Goal: Contribute content: Contribute content

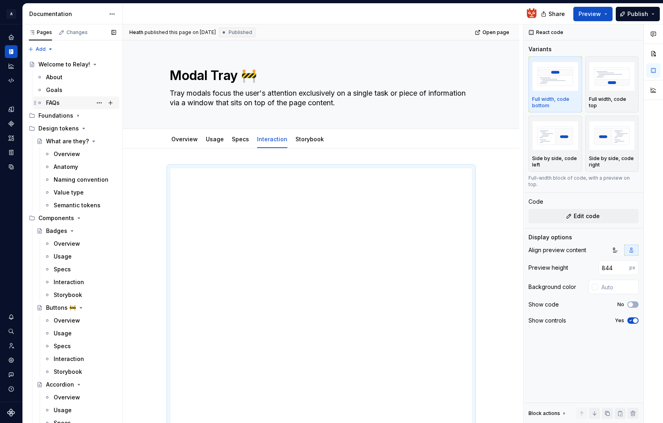
scroll to position [0, 26]
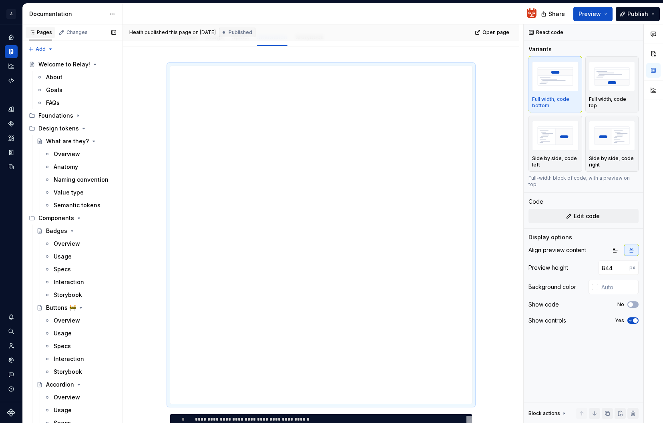
click at [32, 32] on icon "button" at bounding box center [32, 32] width 4 height 3
click at [16, 26] on button "Expand sidebar" at bounding box center [16, 24] width 11 height 11
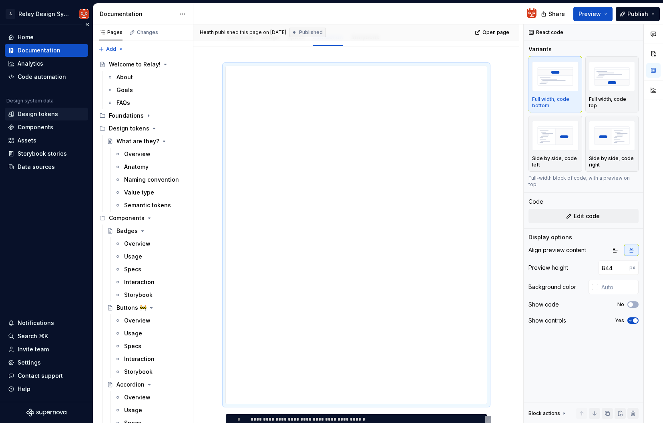
click at [41, 112] on div "Design tokens" at bounding box center [38, 114] width 40 height 8
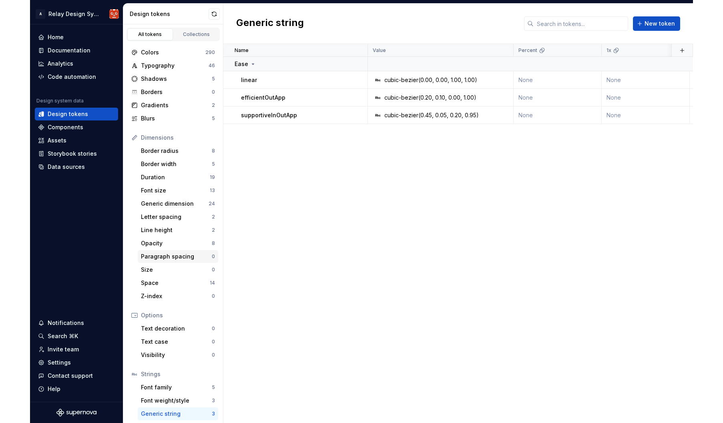
scroll to position [15, 0]
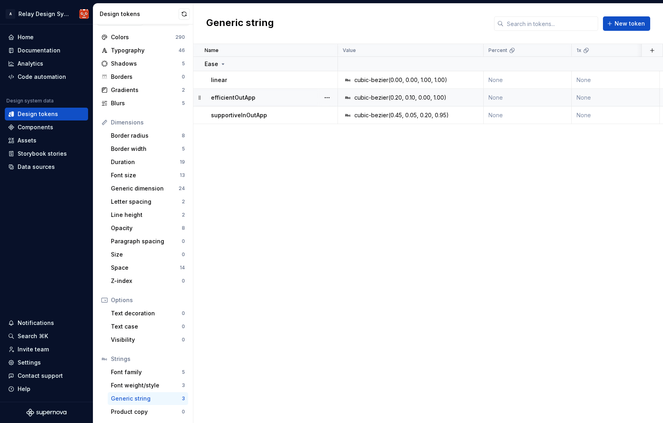
click at [249, 95] on p "efficientOutApp" at bounding box center [233, 98] width 44 height 8
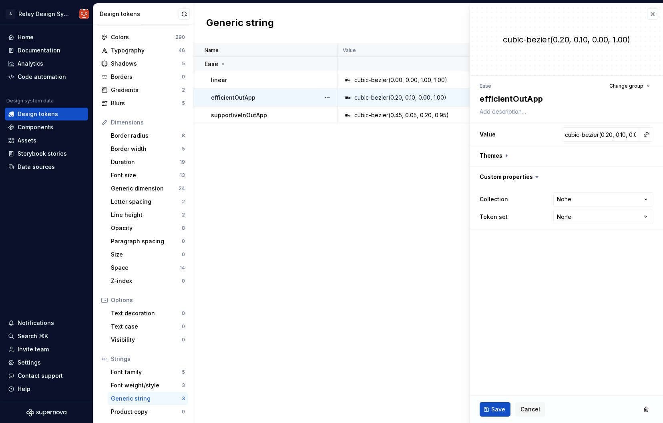
click at [249, 98] on p "efficientOutApp" at bounding box center [233, 98] width 44 height 8
copy p "efficientOutApp"
click at [246, 96] on p "efficientOutApp" at bounding box center [233, 98] width 44 height 8
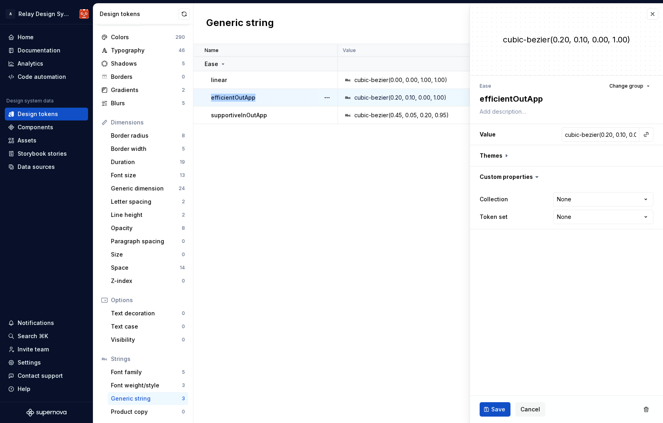
click at [246, 96] on p "efficientOutApp" at bounding box center [233, 98] width 44 height 8
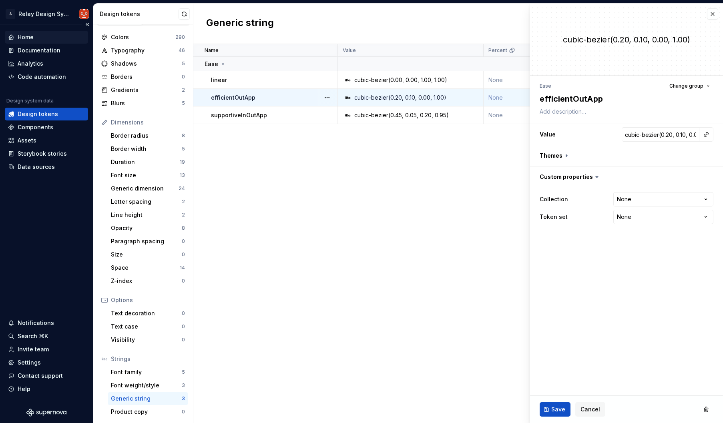
click at [23, 38] on div "Home" at bounding box center [26, 37] width 16 height 8
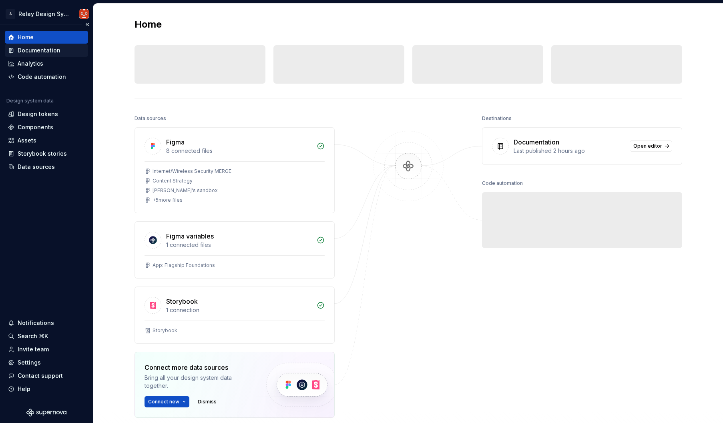
click at [28, 47] on div "Documentation" at bounding box center [39, 50] width 43 height 8
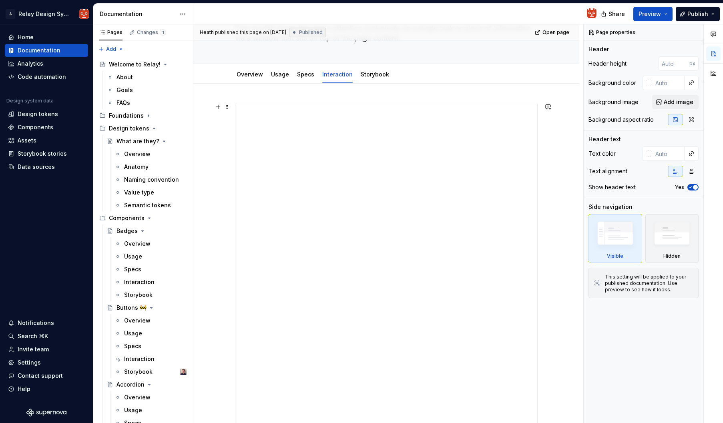
scroll to position [27, 0]
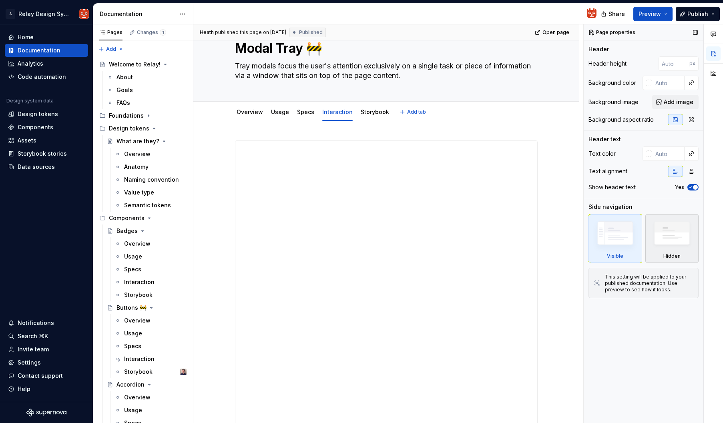
type textarea "*"
click at [228, 145] on span at bounding box center [227, 144] width 6 height 11
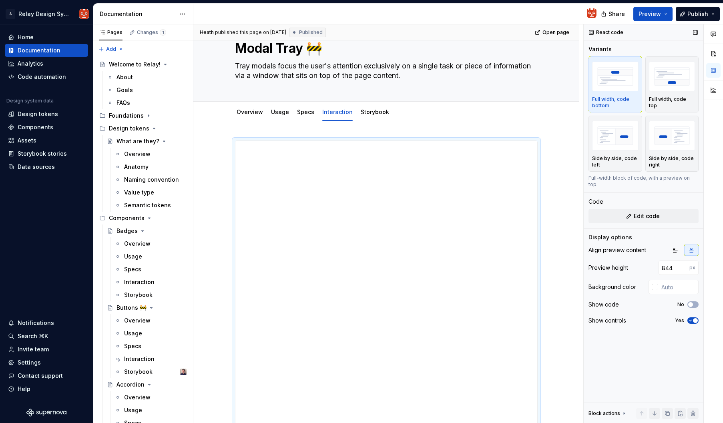
scroll to position [83, 0]
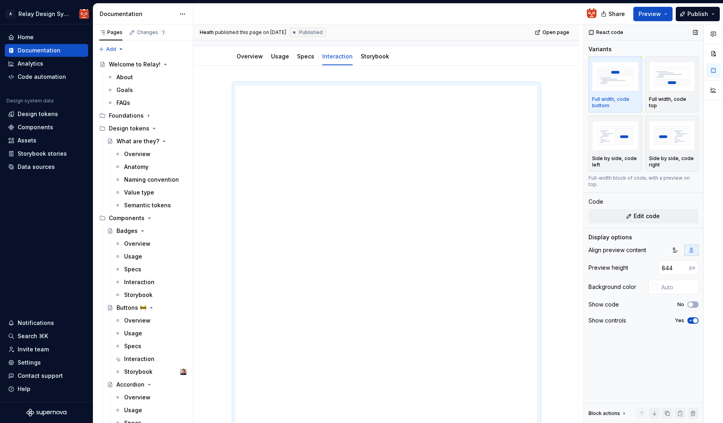
drag, startPoint x: 679, startPoint y: 263, endPoint x: 637, endPoint y: 256, distance: 43.0
click at [637, 261] on div "Preview height 844 px" at bounding box center [644, 268] width 110 height 14
drag, startPoint x: 674, startPoint y: 260, endPoint x: 647, endPoint y: 259, distance: 26.8
click at [647, 261] on div "Preview height 844 px" at bounding box center [644, 268] width 110 height 14
type input "800"
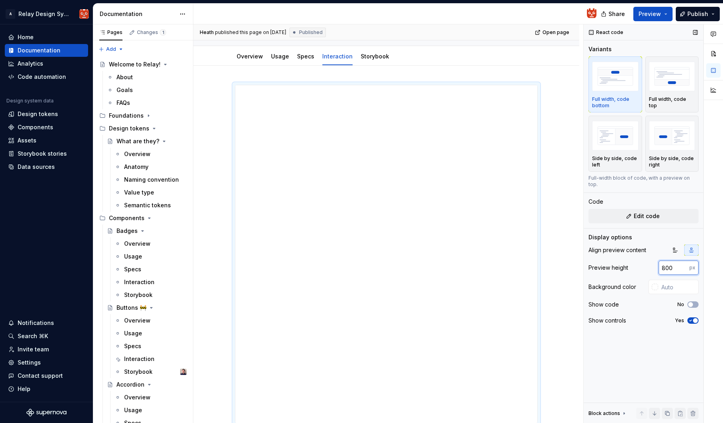
type textarea "*"
type input "800"
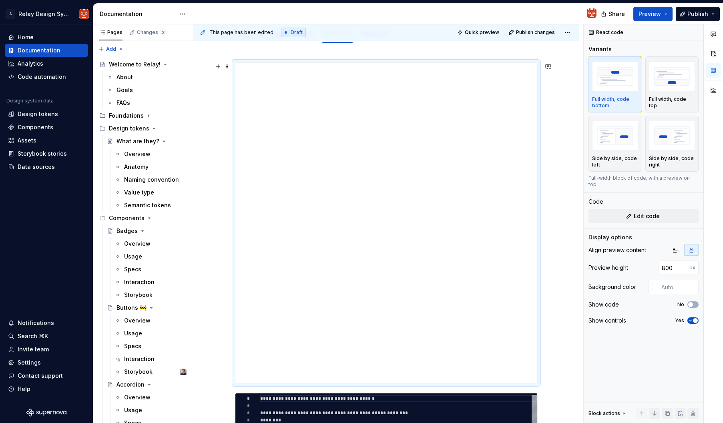
scroll to position [99, 0]
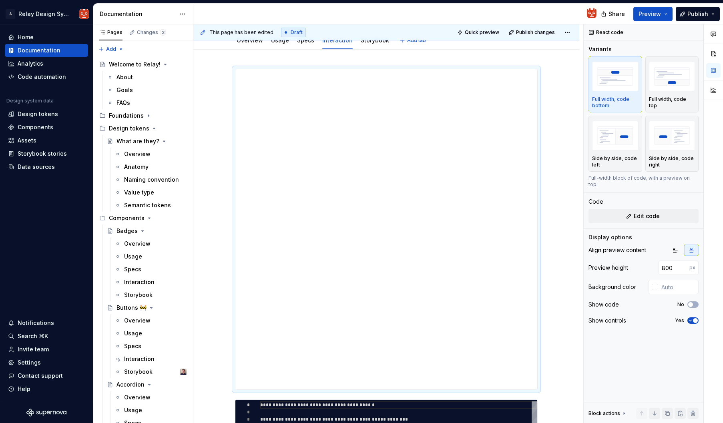
type textarea "*"
click at [229, 71] on span at bounding box center [227, 72] width 6 height 11
click at [648, 212] on span "Edit code" at bounding box center [647, 216] width 26 height 8
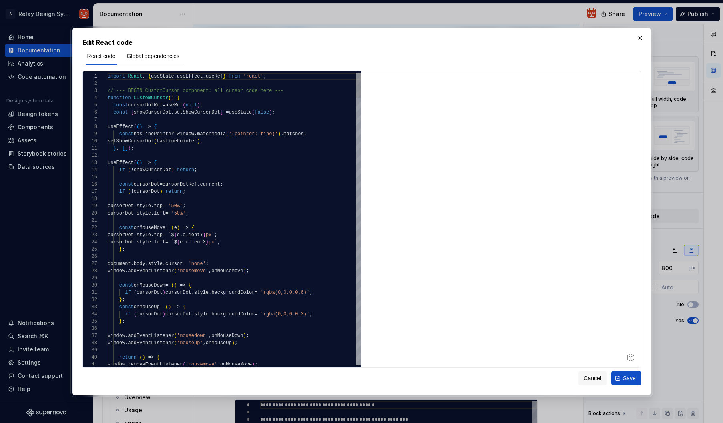
type textarea "**********"
type textarea "*"
type textarea "**********"
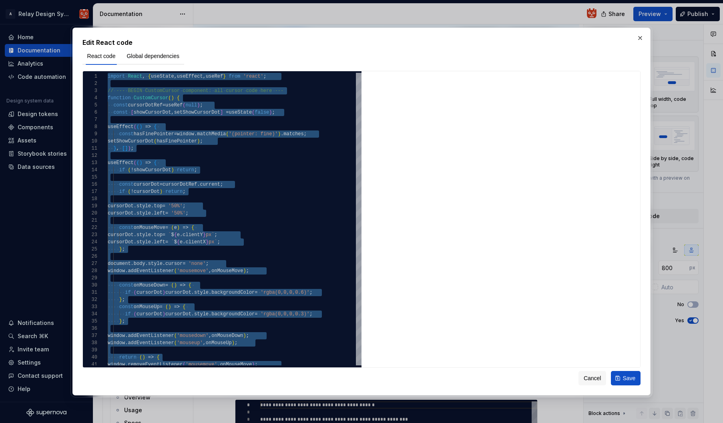
type textarea "*"
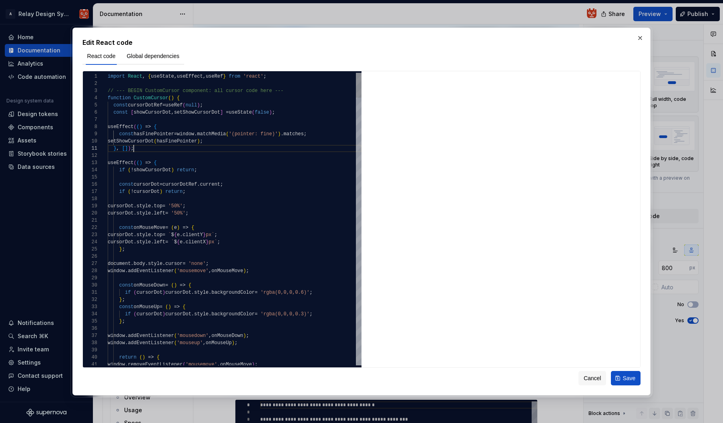
scroll to position [0, 26]
type textarea "**********"
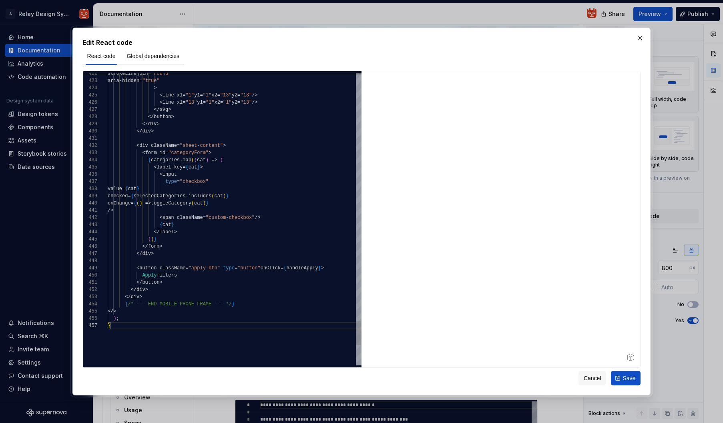
scroll to position [50, 90]
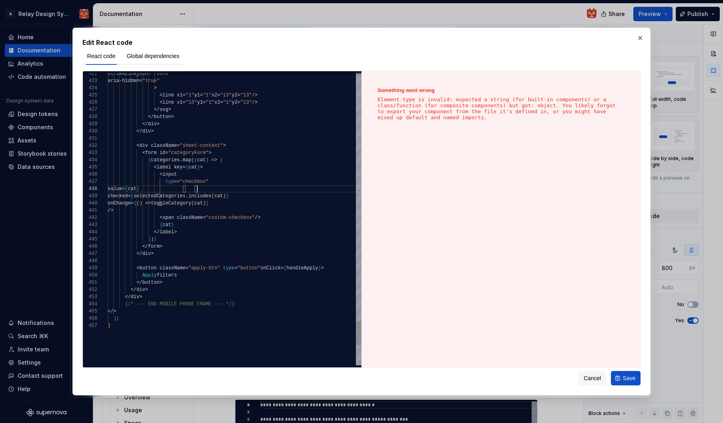
type textarea "**********"
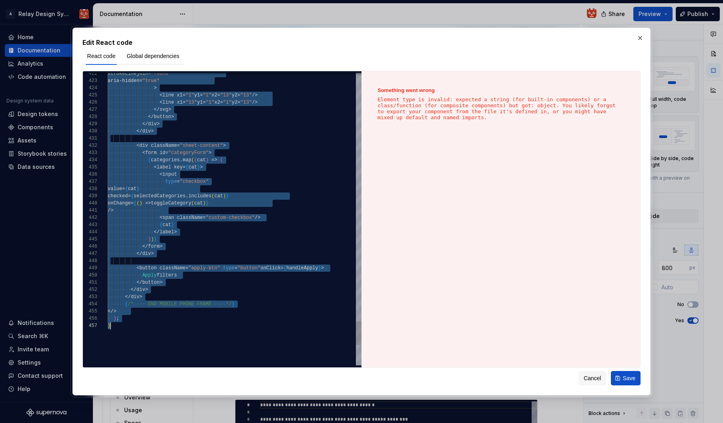
scroll to position [0, 0]
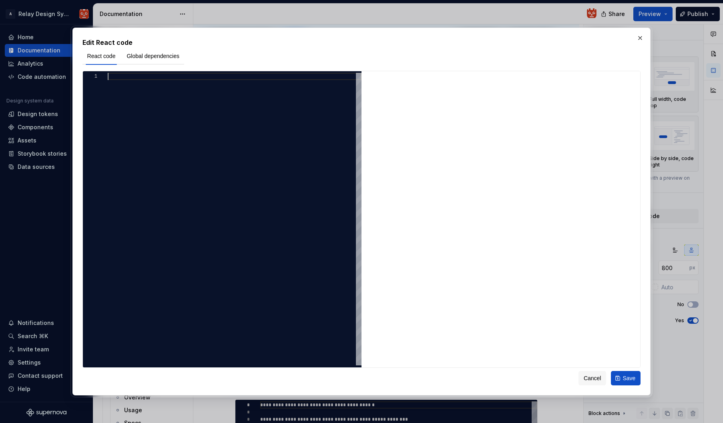
click at [220, 190] on div at bounding box center [235, 219] width 254 height 293
type textarea "**********"
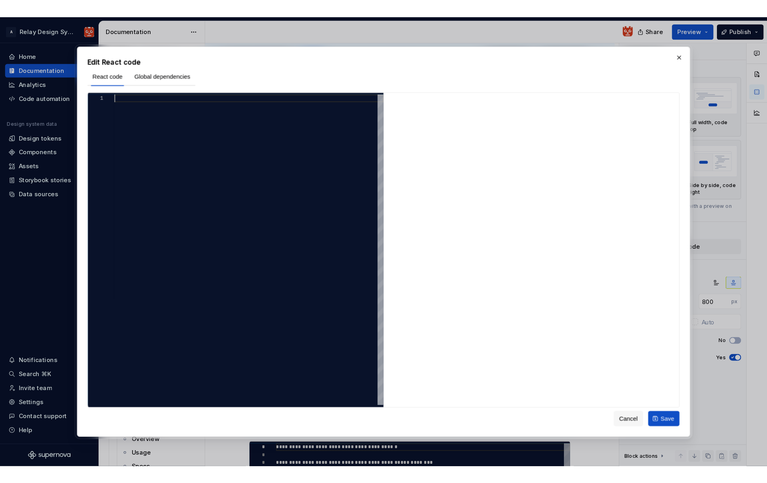
scroll to position [43, 3]
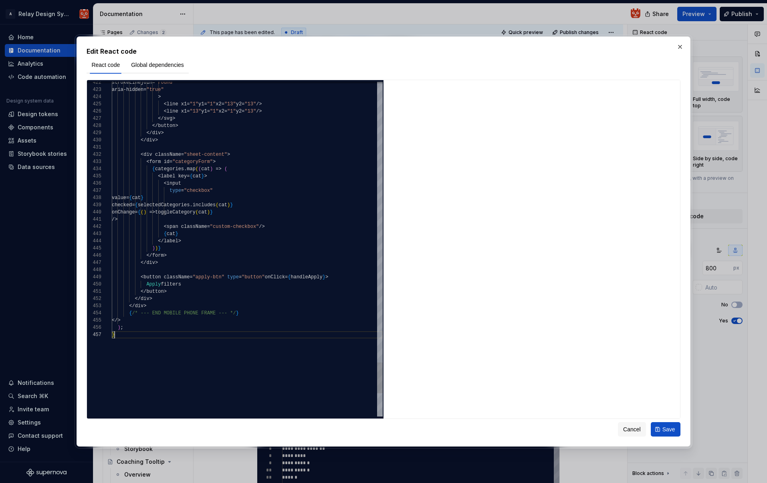
type textarea "*"
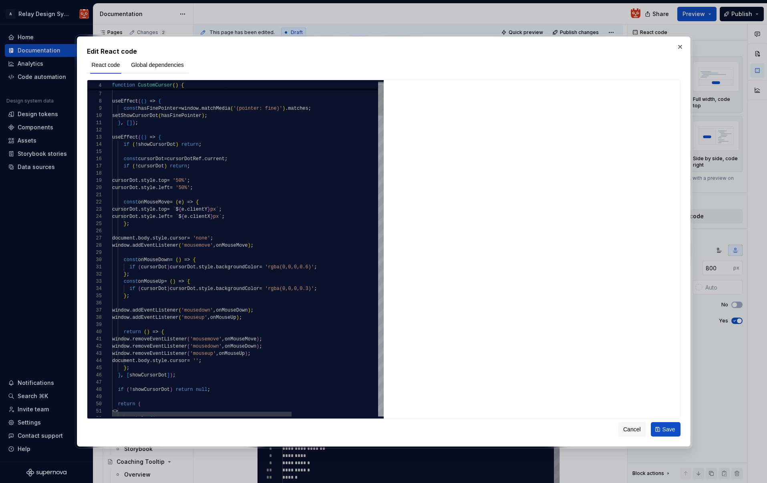
scroll to position [36, 122]
type textarea "**********"
type textarea "*"
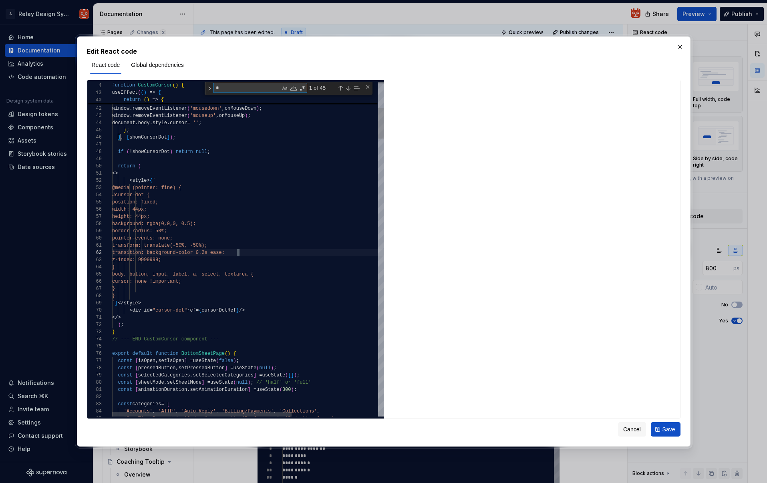
type textarea "**********"
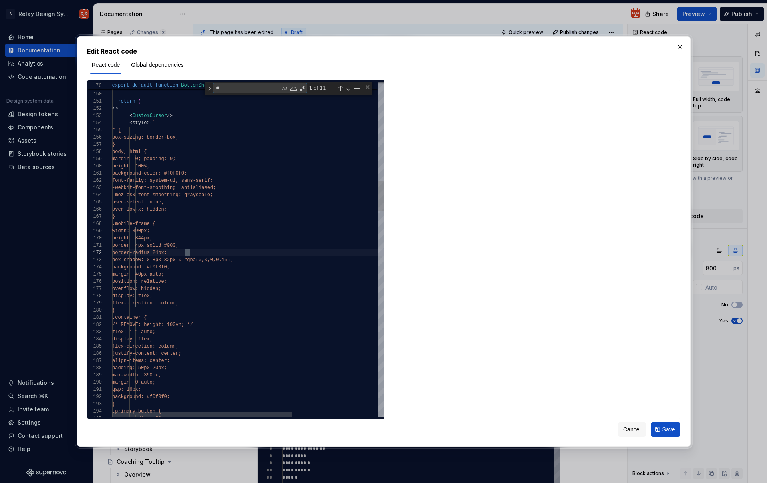
scroll to position [72, 78]
type textarea "**"
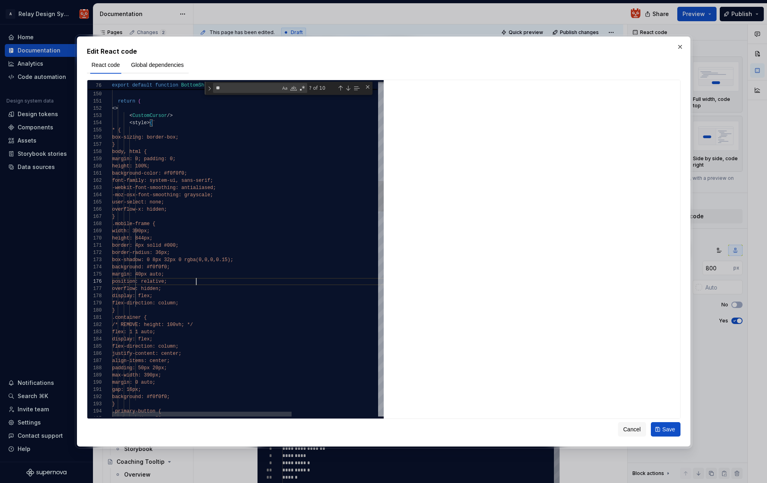
scroll to position [7, 78]
drag, startPoint x: 238, startPoint y: 241, endPoint x: 217, endPoint y: 213, distance: 34.3
click at [238, 241] on div "height: 844px;" at bounding box center [313, 238] width 402 height 7
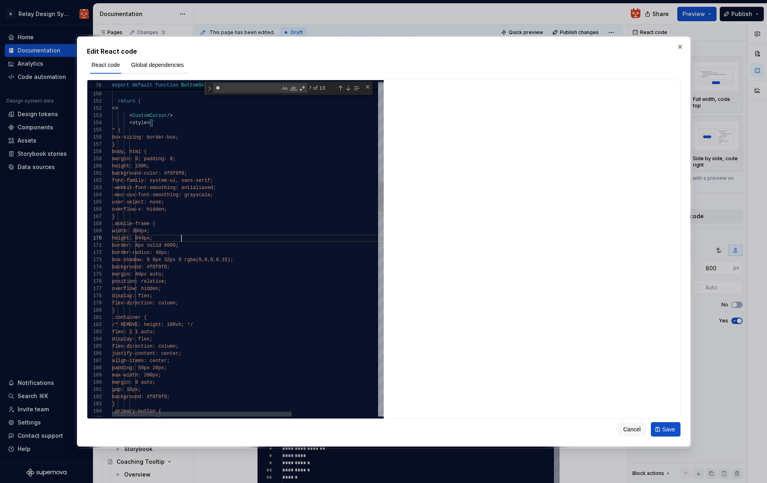
click at [165, 245] on span "border: 4px solid #000;" at bounding box center [145, 246] width 66 height 6
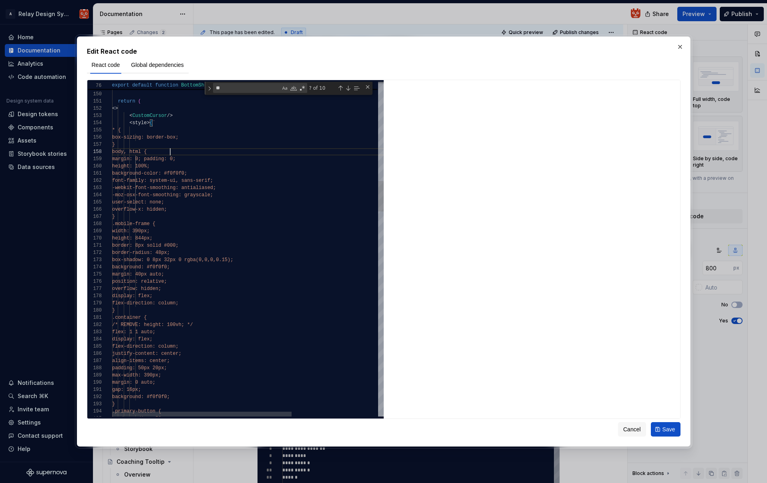
type textarea "**********"
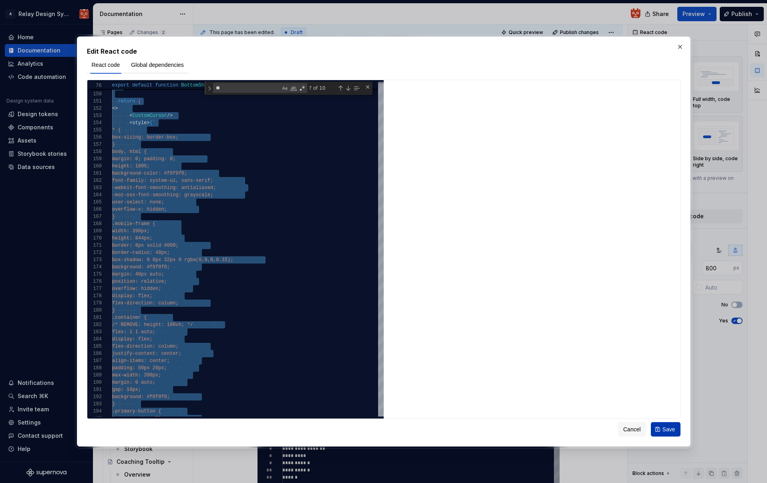
click at [663, 423] on span "Save" at bounding box center [668, 429] width 13 height 8
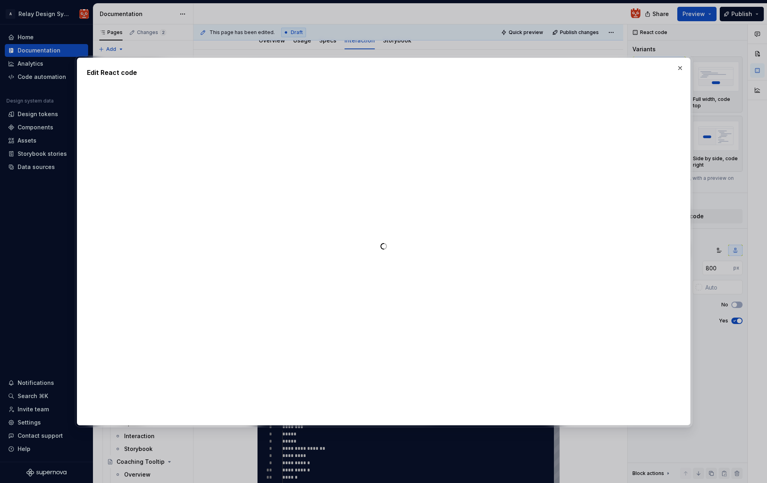
type textarea "*"
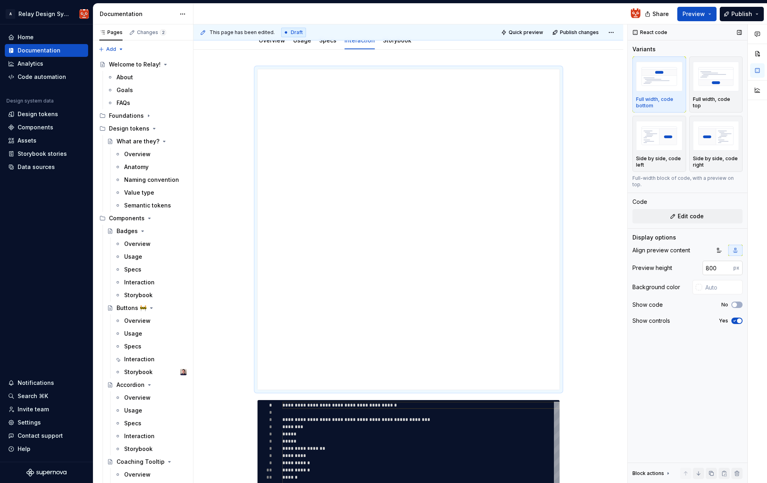
drag, startPoint x: 711, startPoint y: 259, endPoint x: 723, endPoint y: 262, distance: 12.7
click at [663, 261] on input "800" at bounding box center [718, 268] width 31 height 14
drag, startPoint x: 719, startPoint y: 261, endPoint x: 694, endPoint y: 260, distance: 25.2
click at [663, 261] on div "Preview height 800 px" at bounding box center [687, 268] width 110 height 14
type input "900"
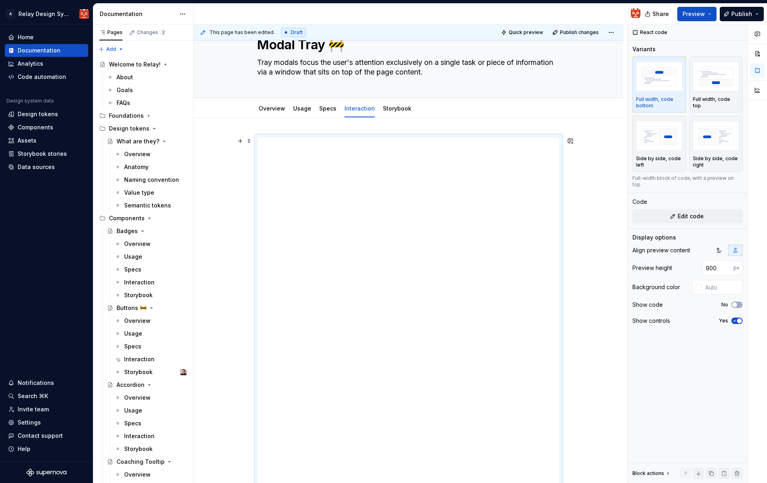
scroll to position [0, 0]
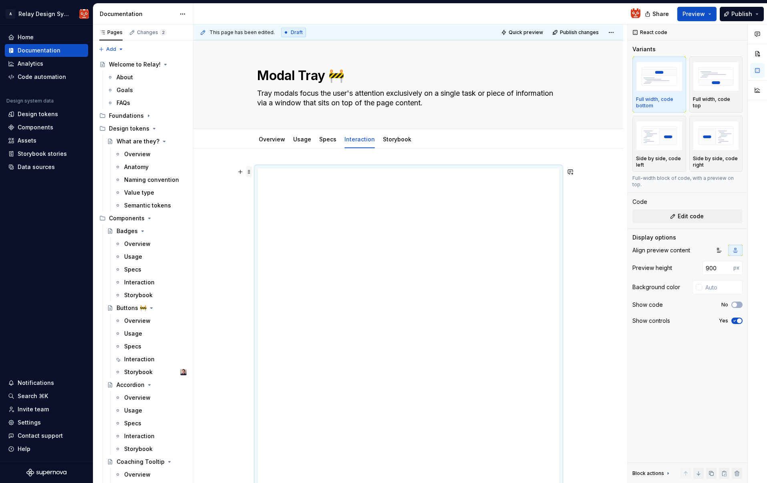
click at [251, 170] on span at bounding box center [249, 171] width 6 height 11
click at [663, 212] on span "Edit code" at bounding box center [691, 216] width 26 height 8
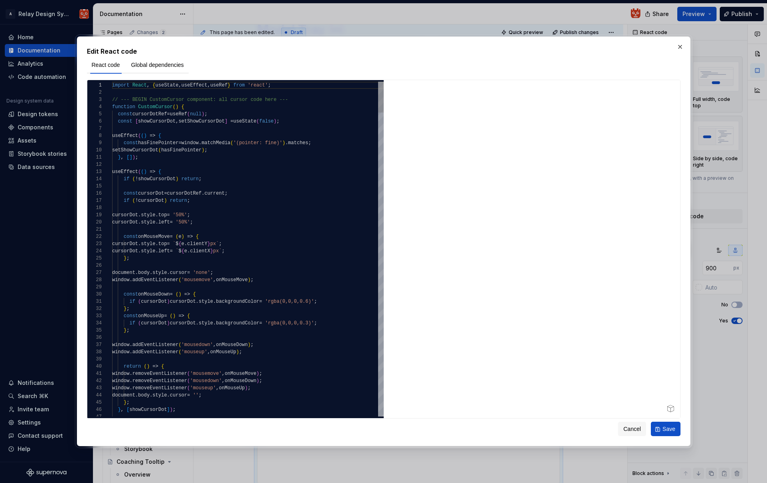
scroll to position [50, 0]
type textarea "**********"
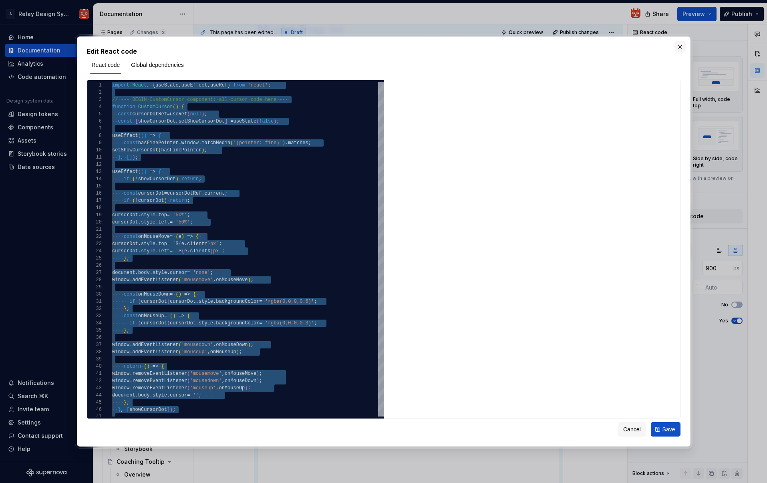
click at [663, 45] on button "button" at bounding box center [680, 46] width 11 height 11
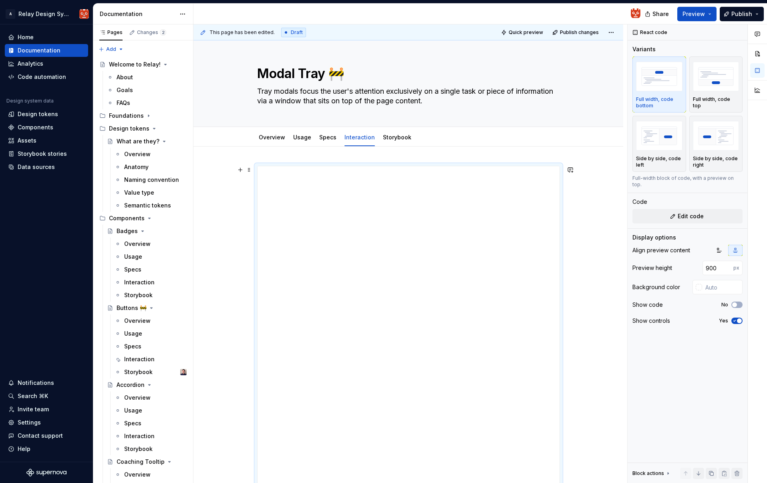
scroll to position [0, 0]
type textarea "*"
click at [250, 171] on span at bounding box center [249, 171] width 6 height 11
click at [663, 212] on span "Edit code" at bounding box center [691, 216] width 26 height 8
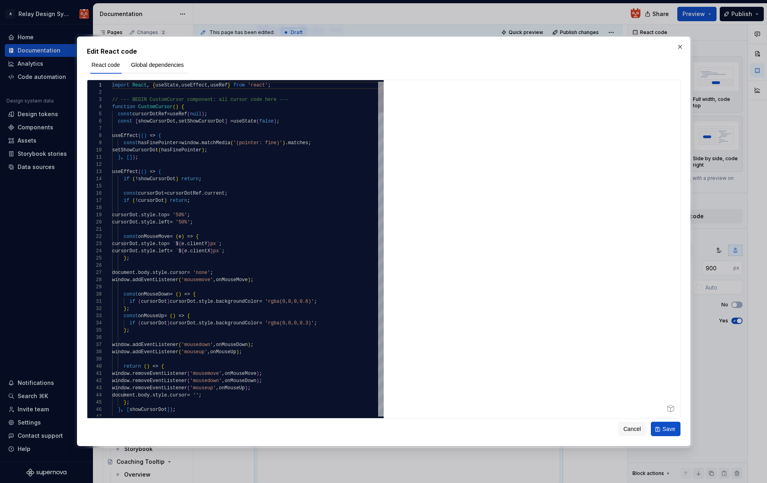
scroll to position [43, 78]
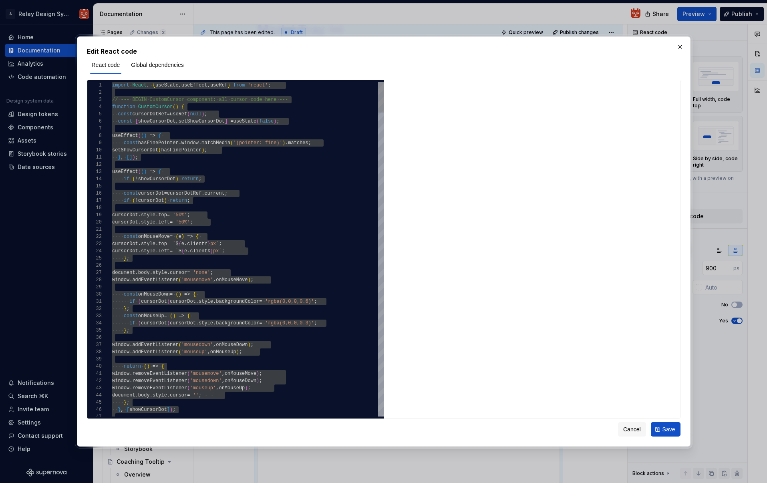
type textarea "**********"
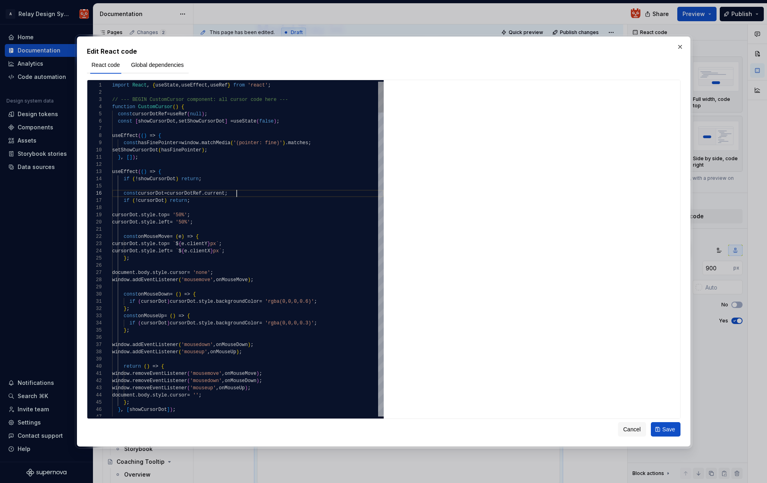
click at [663, 46] on button "button" at bounding box center [680, 46] width 11 height 11
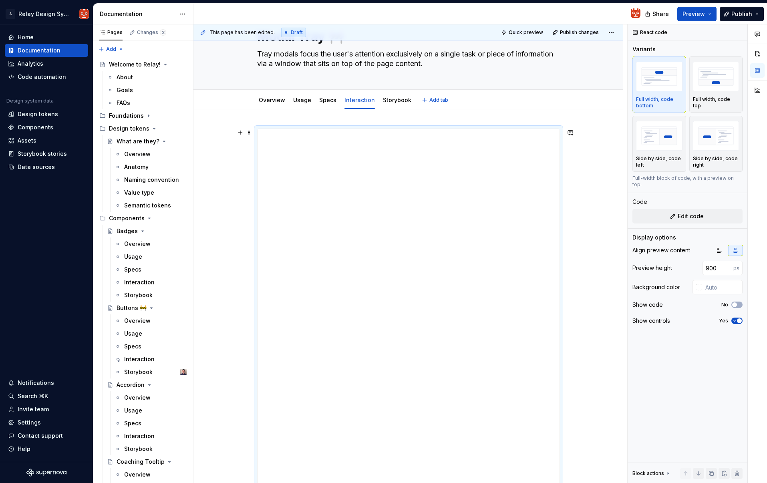
scroll to position [50, 0]
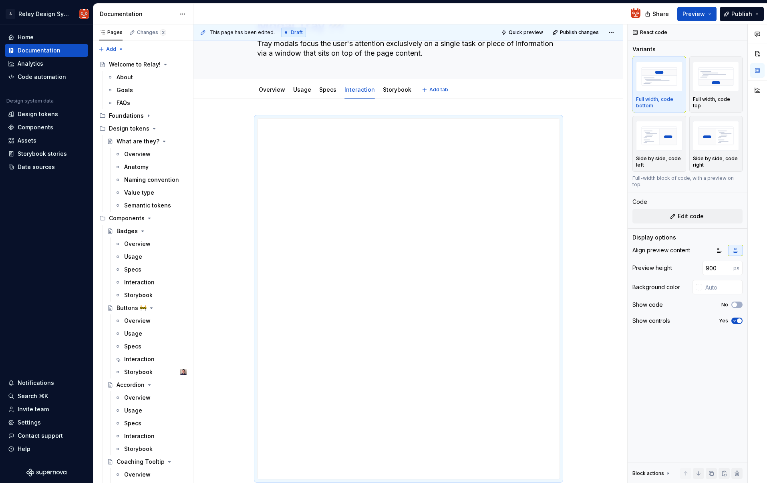
type textarea "*"
click at [248, 120] on span at bounding box center [249, 122] width 6 height 11
click at [663, 210] on button "Edit code" at bounding box center [687, 216] width 110 height 14
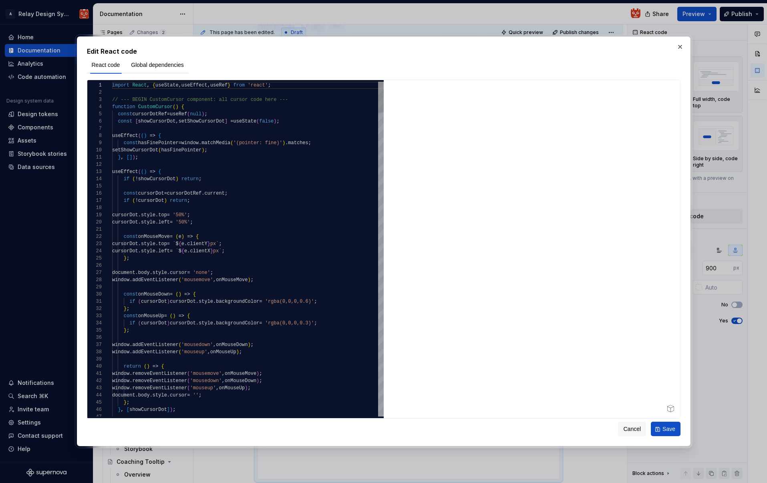
scroll to position [29, 17]
type textarea "**********"
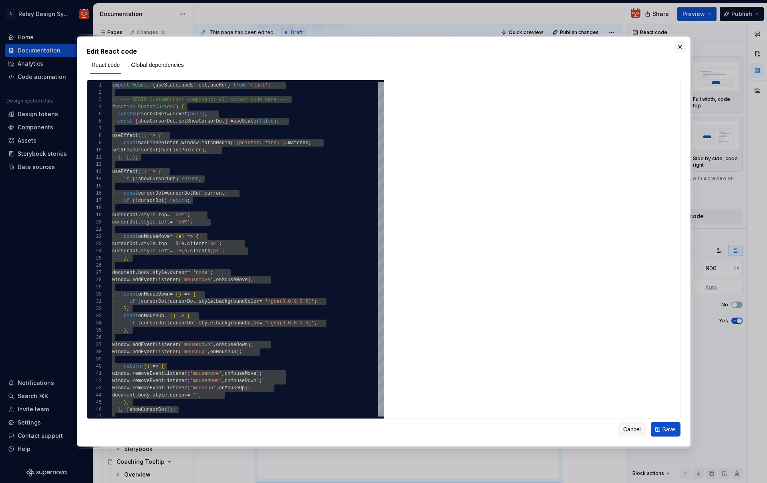
click at [663, 48] on button "button" at bounding box center [680, 46] width 11 height 11
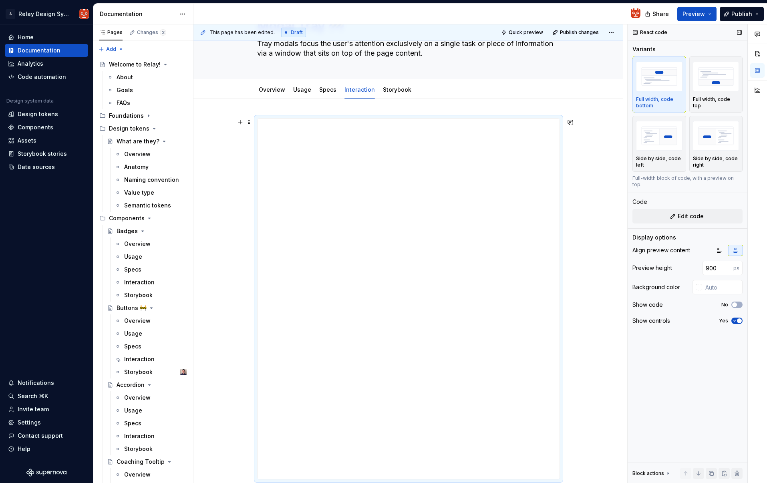
type textarea "*"
click at [663, 212] on button "Edit code" at bounding box center [687, 216] width 110 height 14
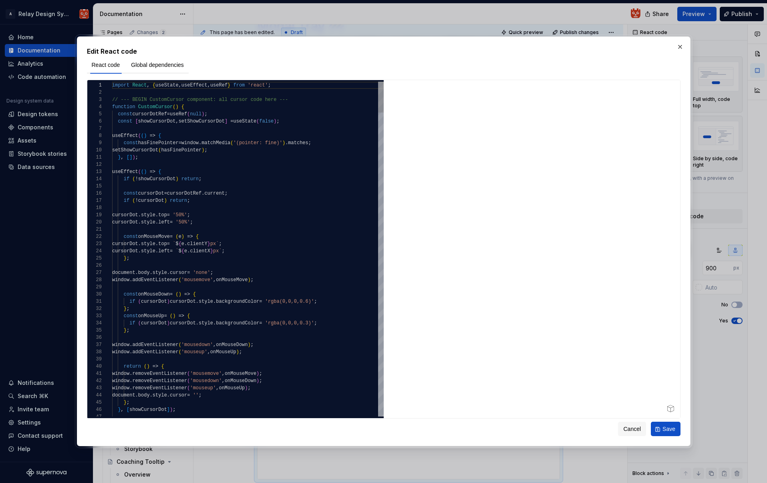
type textarea "**********"
type textarea "*"
type textarea "**********"
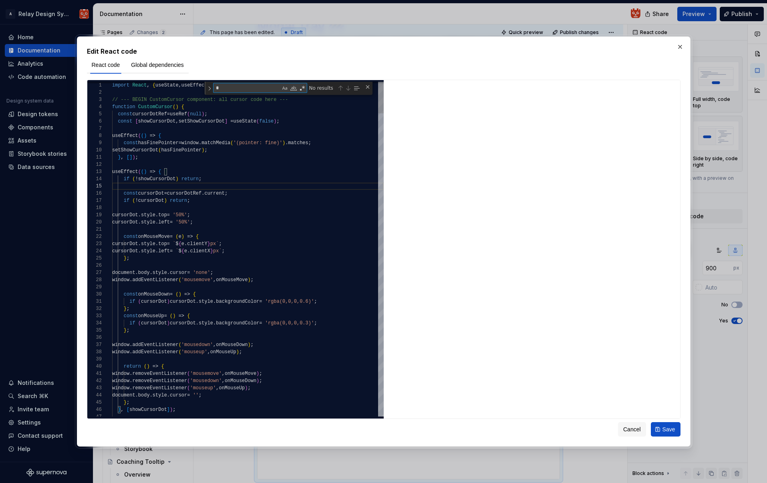
type textarea "**"
type textarea "**********"
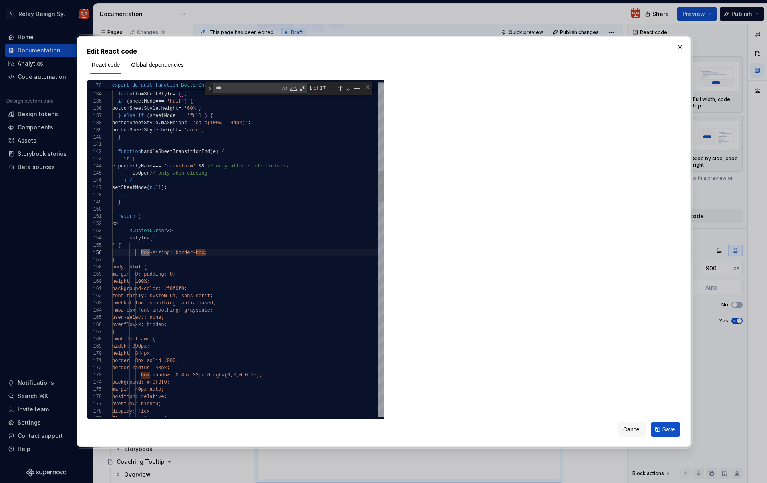
scroll to position [72, 38]
type textarea "******"
type textarea "**********"
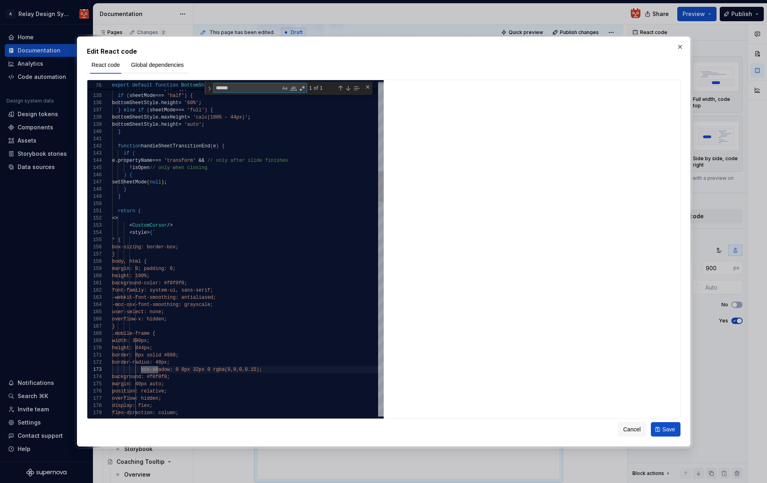
type textarea "******"
drag, startPoint x: 270, startPoint y: 372, endPoint x: 278, endPoint y: 362, distance: 11.9
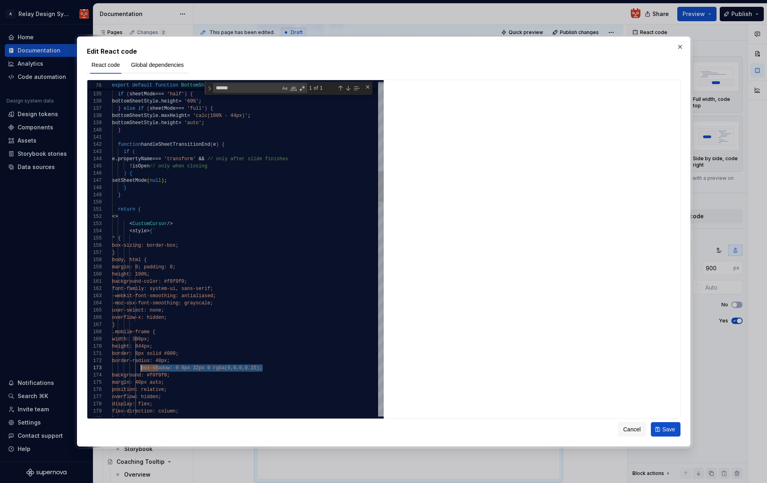
drag, startPoint x: 239, startPoint y: 369, endPoint x: 142, endPoint y: 367, distance: 97.0
click at [141, 369] on div "box-sh adow: 0 8px 32px 0 rgba(0,0,0,0.15);" at bounding box center [248, 367] width 272 height 7
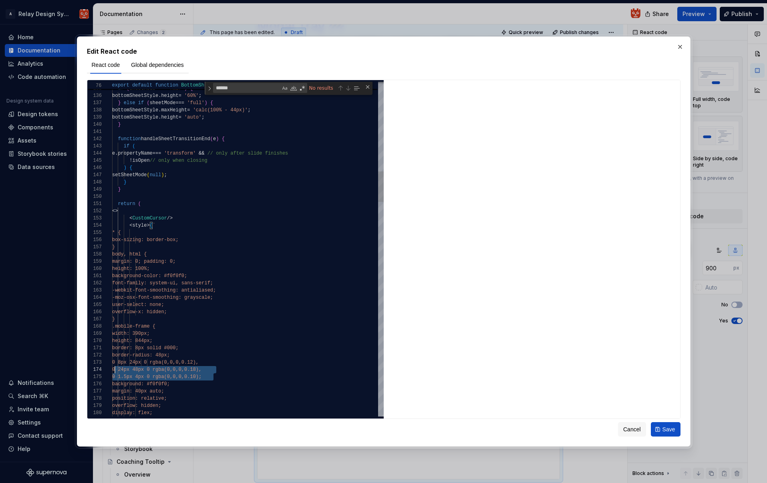
scroll to position [22, 0]
drag, startPoint x: 223, startPoint y: 377, endPoint x: 102, endPoint y: 370, distance: 120.8
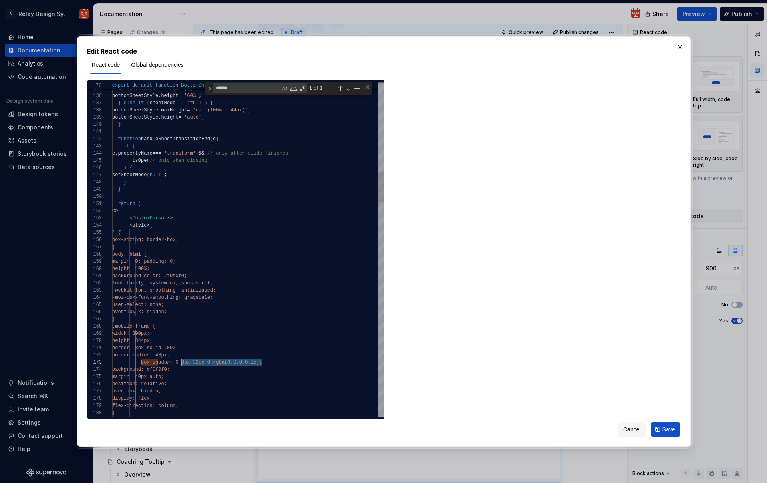
scroll to position [14, 64]
drag, startPoint x: 265, startPoint y: 363, endPoint x: 176, endPoint y: 362, distance: 88.9
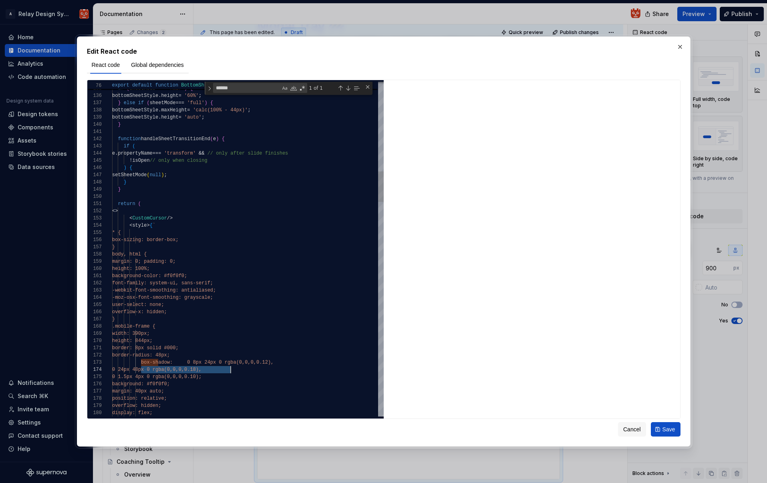
scroll to position [14, 161]
drag, startPoint x: 139, startPoint y: 370, endPoint x: 286, endPoint y: 364, distance: 147.1
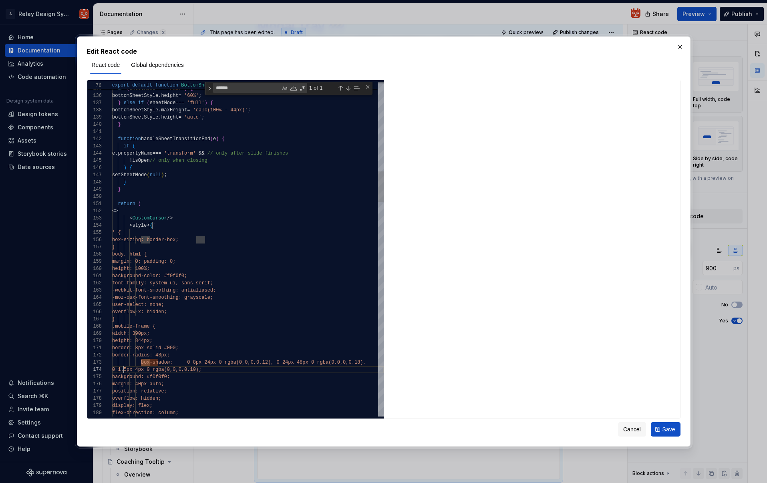
scroll to position [22, 12]
drag, startPoint x: 185, startPoint y: 362, endPoint x: 199, endPoint y: 362, distance: 13.2
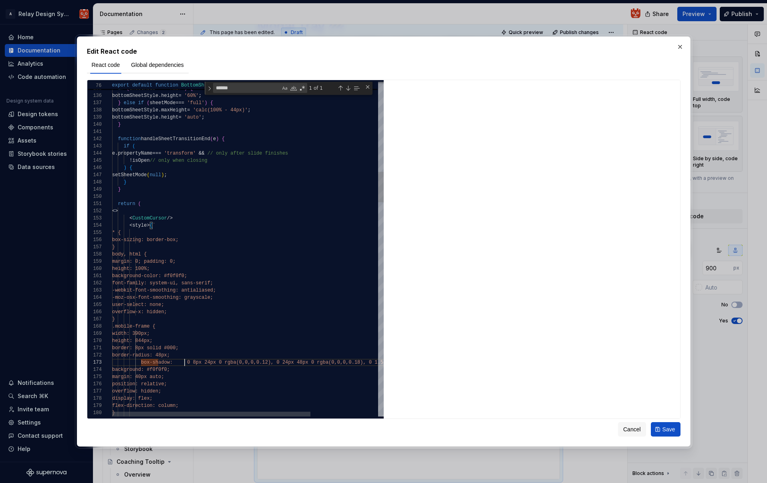
scroll to position [14, 75]
type textarea "**********"
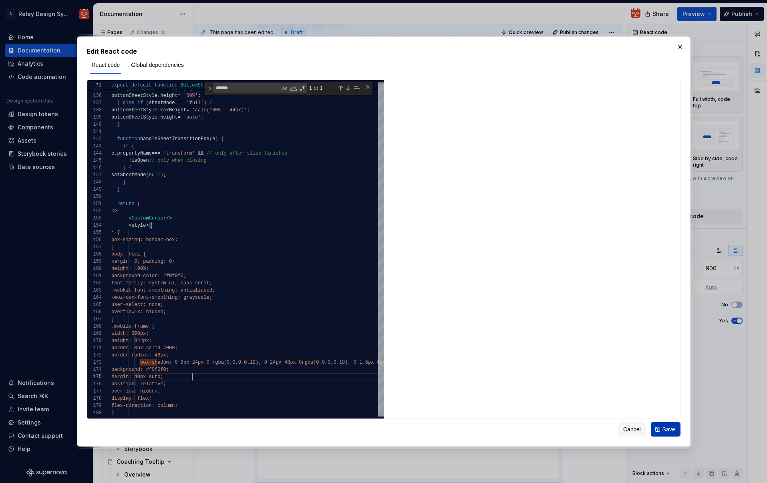
click at [663, 423] on span "Save" at bounding box center [668, 429] width 13 height 8
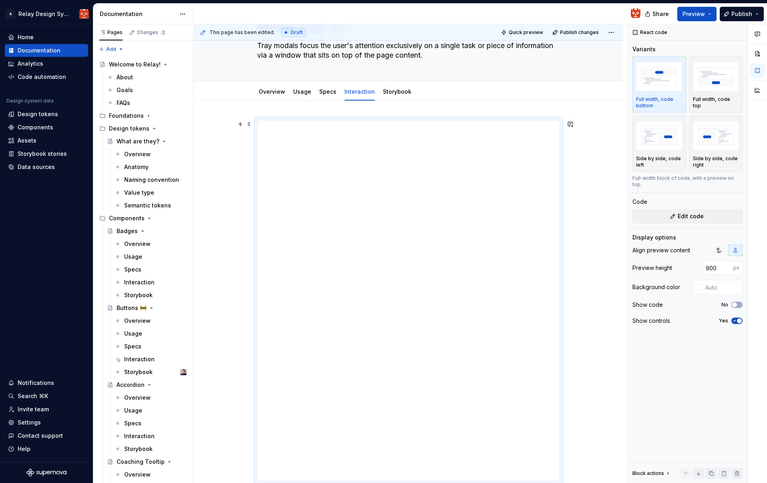
scroll to position [38, 0]
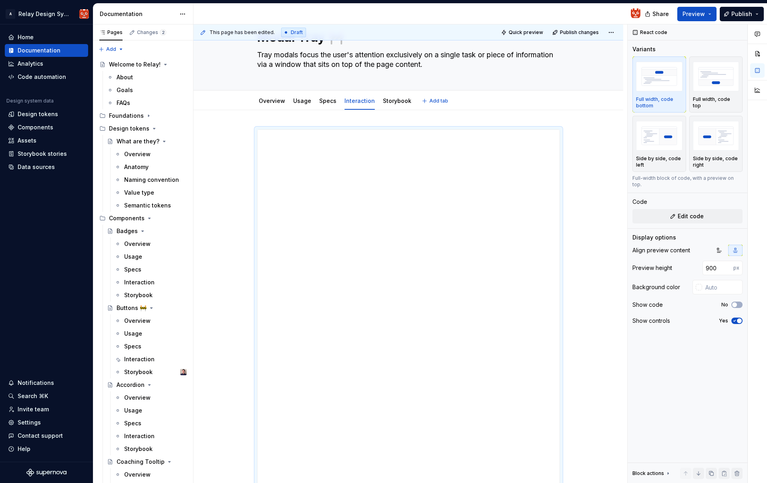
type textarea "*"
click at [663, 210] on button "Edit code" at bounding box center [687, 216] width 110 height 14
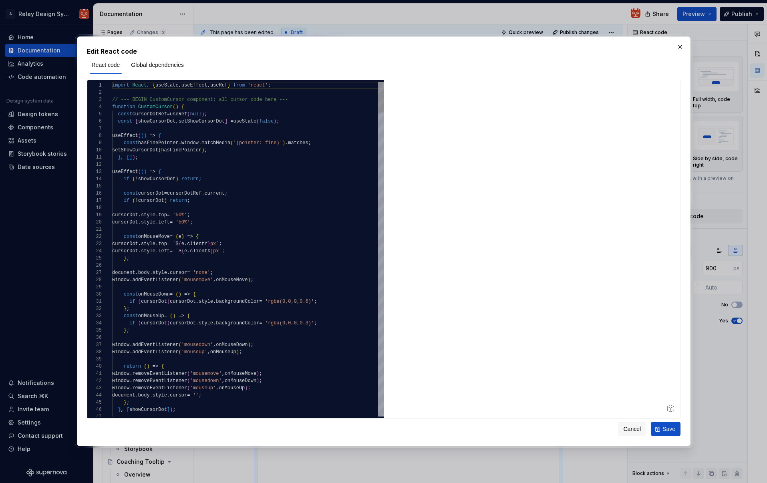
scroll to position [22, 133]
type textarea "**********"
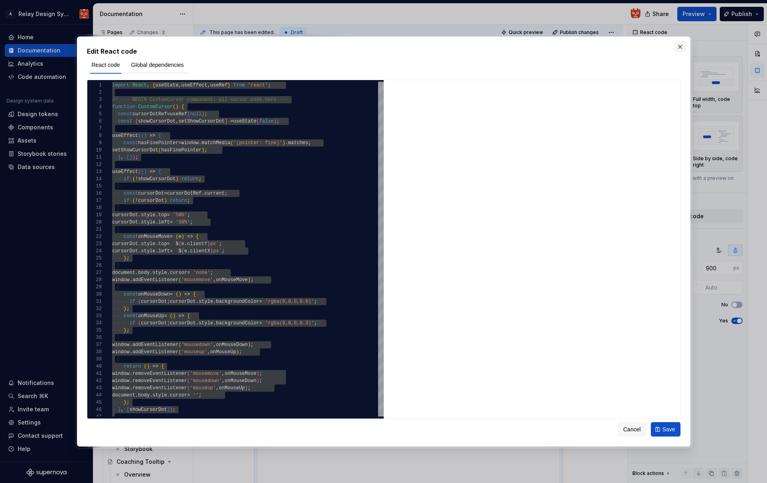
click at [663, 47] on button "button" at bounding box center [680, 46] width 11 height 11
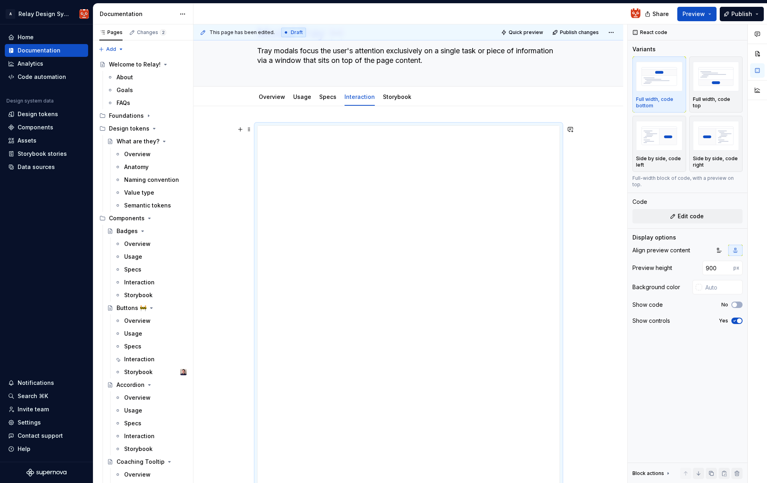
scroll to position [42, 0]
click at [663, 17] on span "Publish" at bounding box center [741, 14] width 21 height 8
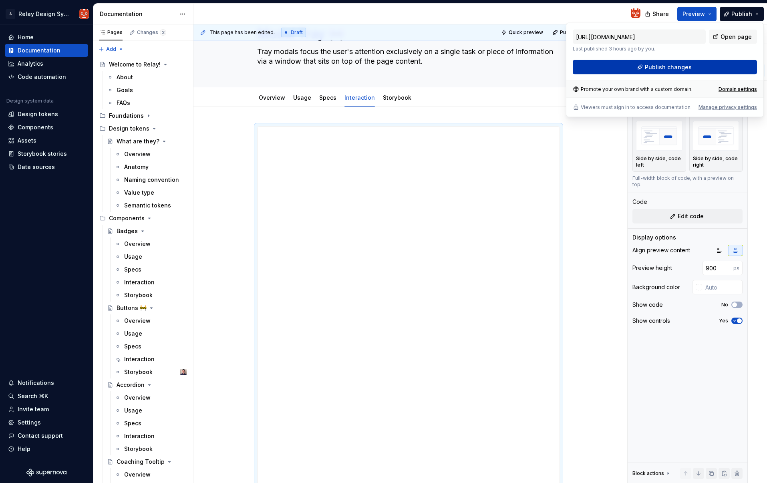
click at [648, 67] on span "Publish changes" at bounding box center [668, 67] width 47 height 8
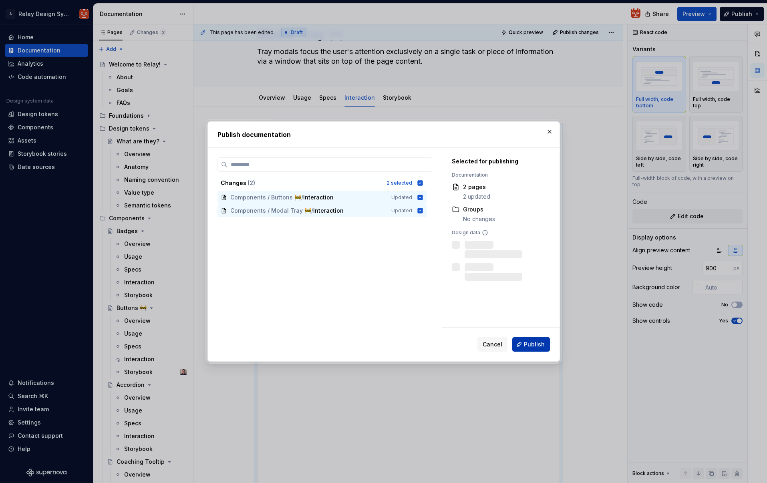
click at [532, 345] on span "Publish" at bounding box center [534, 344] width 21 height 8
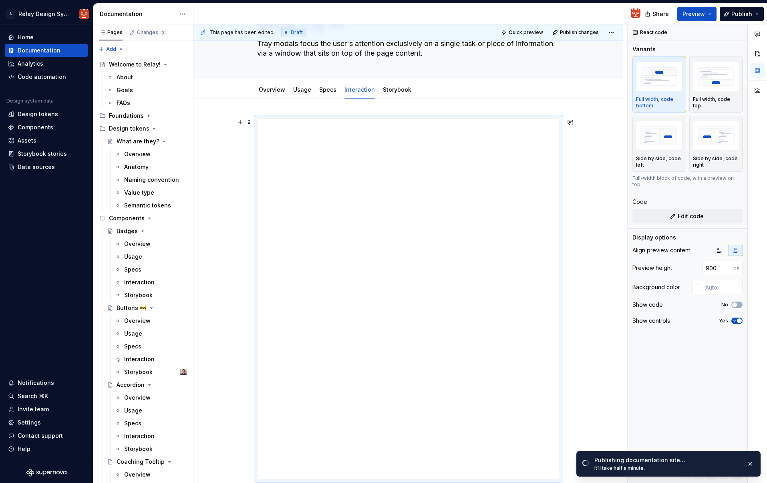
scroll to position [42, 0]
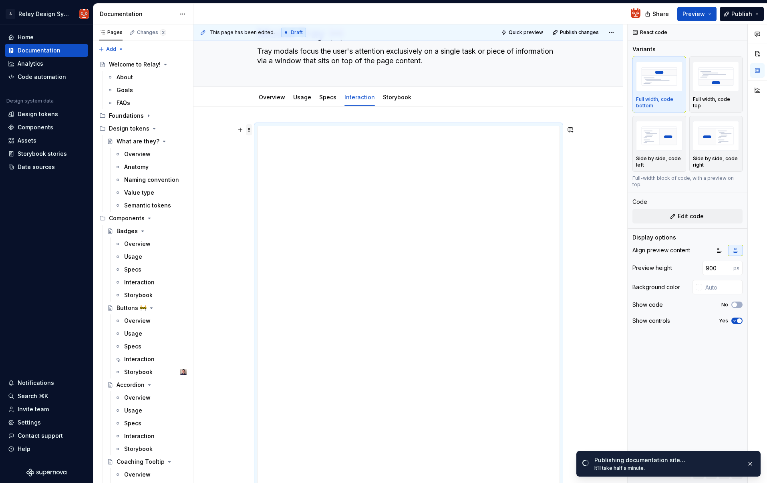
click at [249, 130] on span at bounding box center [249, 129] width 6 height 11
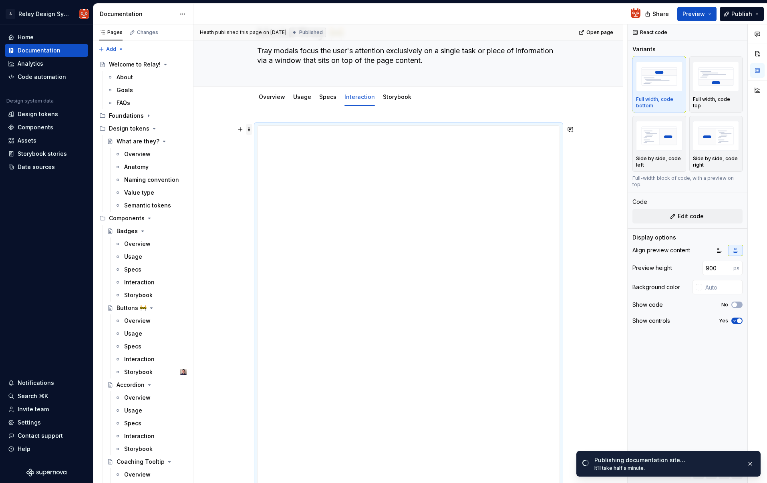
click at [251, 128] on span at bounding box center [249, 129] width 6 height 11
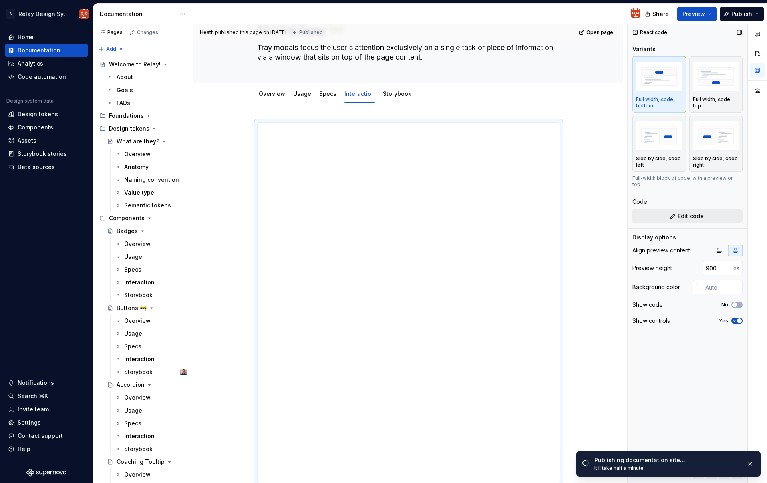
click at [663, 209] on button "Edit code" at bounding box center [687, 216] width 110 height 14
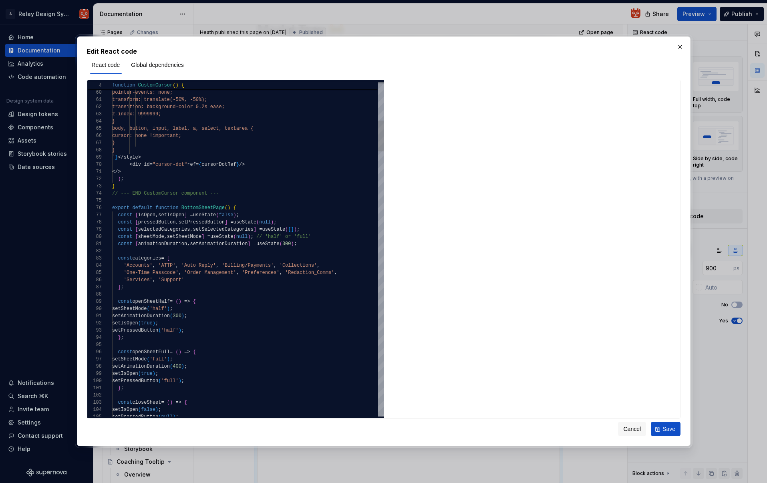
type textarea "*"
drag, startPoint x: 188, startPoint y: 280, endPoint x: 154, endPoint y: 280, distance: 34.4
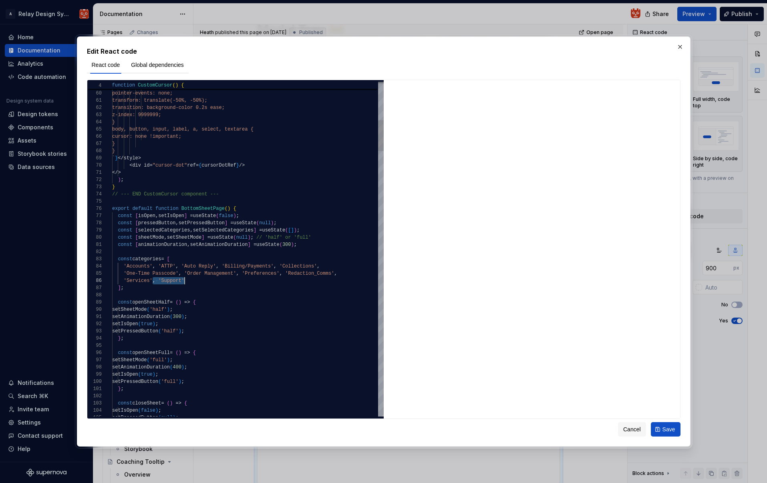
scroll to position [36, 72]
drag, startPoint x: 154, startPoint y: 280, endPoint x: 194, endPoint y: 280, distance: 40.1
click at [185, 282] on div "'Services' , 'Support'" at bounding box center [248, 280] width 272 height 7
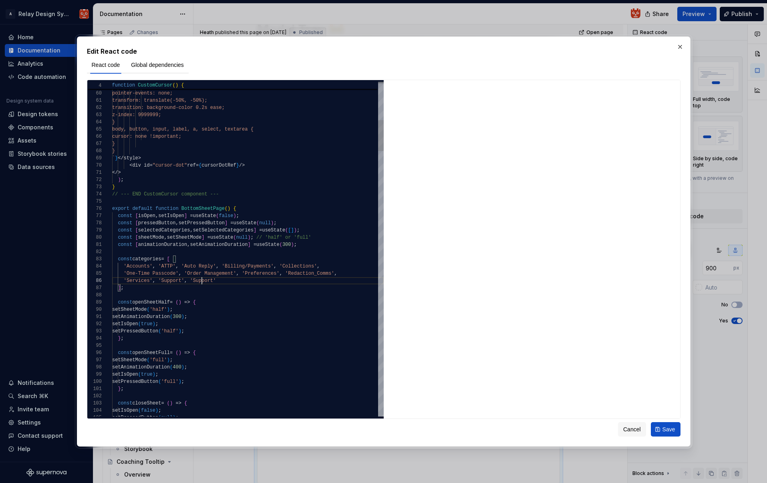
scroll to position [36, 101]
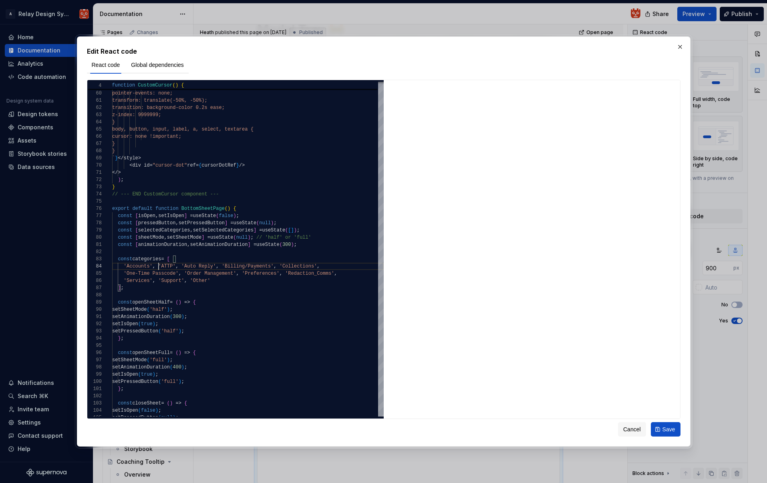
type textarea "**********"
click at [663, 423] on span "Save" at bounding box center [668, 429] width 13 height 8
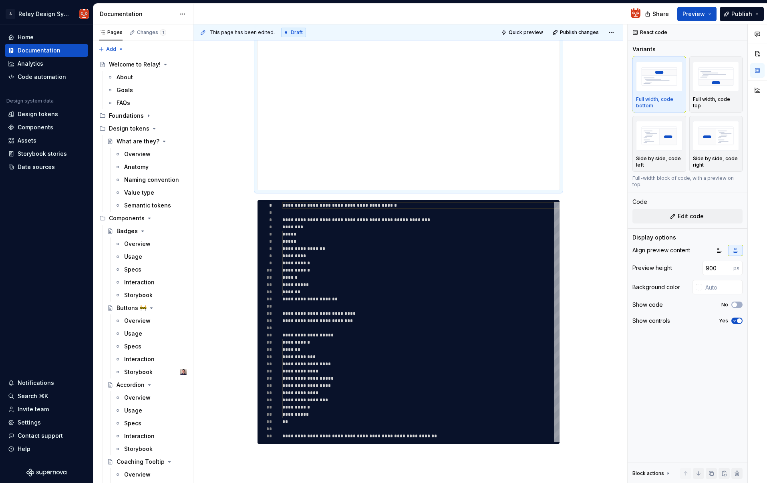
scroll to position [327, 0]
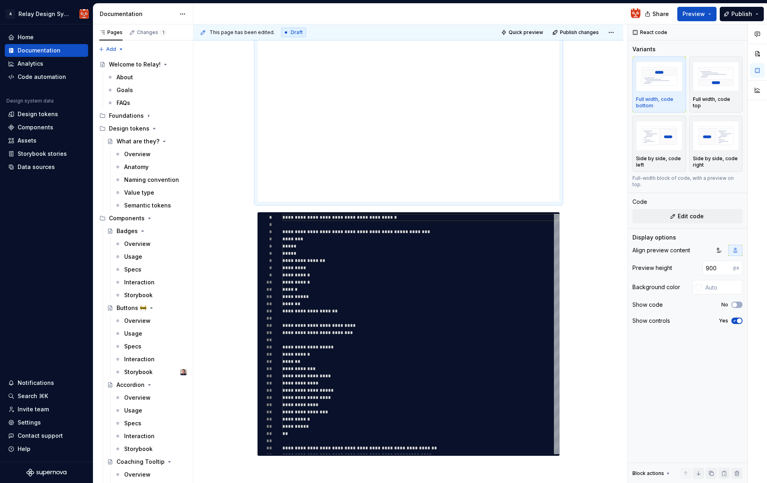
type textarea "*"
